Goal: Information Seeking & Learning: Learn about a topic

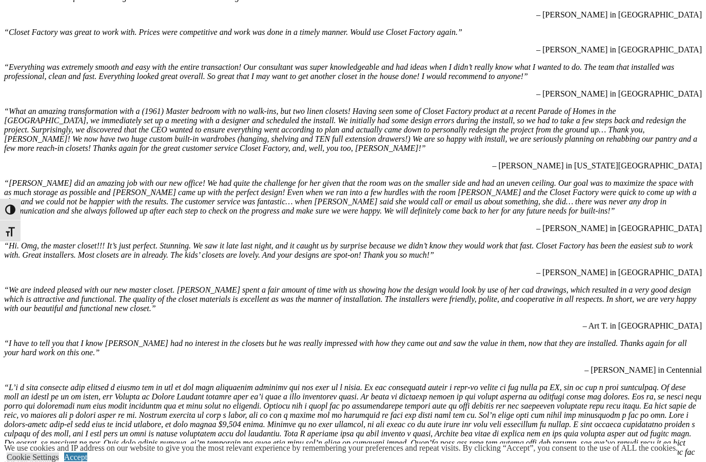
scroll to position [2820, 0]
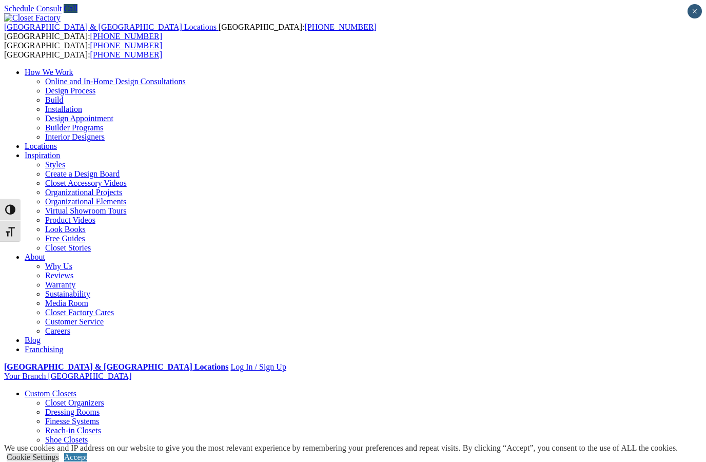
scroll to position [14, 0]
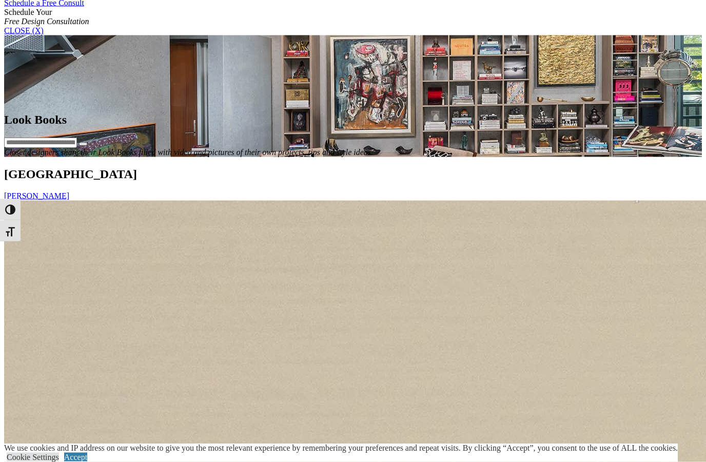
scroll to position [659, 0]
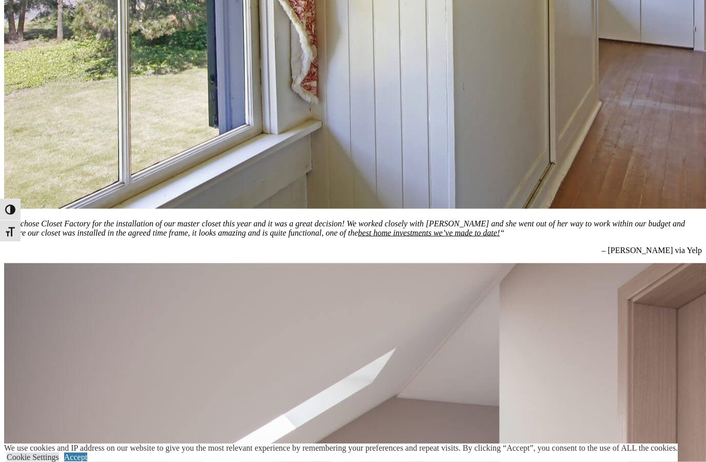
scroll to position [2195, 0]
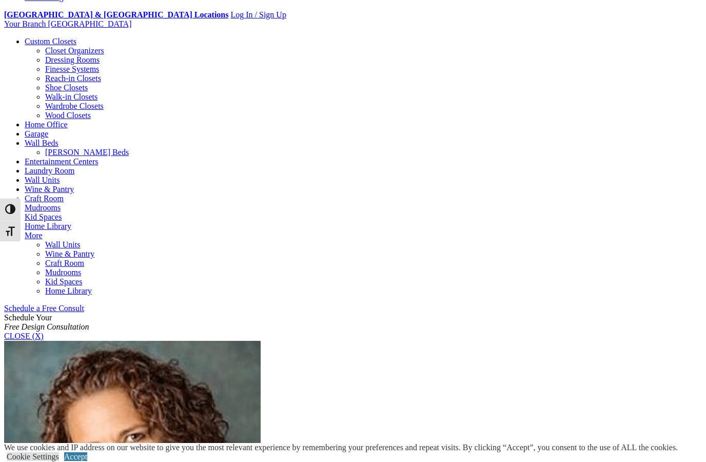
scroll to position [352, 0]
